Goal: Transaction & Acquisition: Purchase product/service

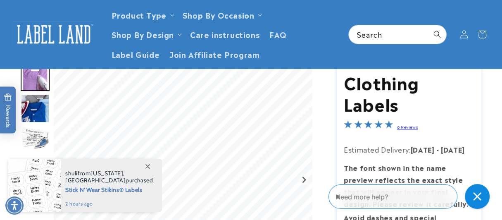
scroll to position [41, 0]
